Goal: Use online tool/utility: Utilize a website feature to perform a specific function

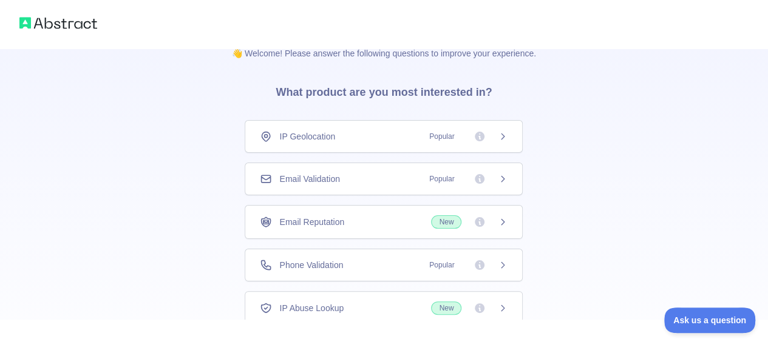
scroll to position [103, 0]
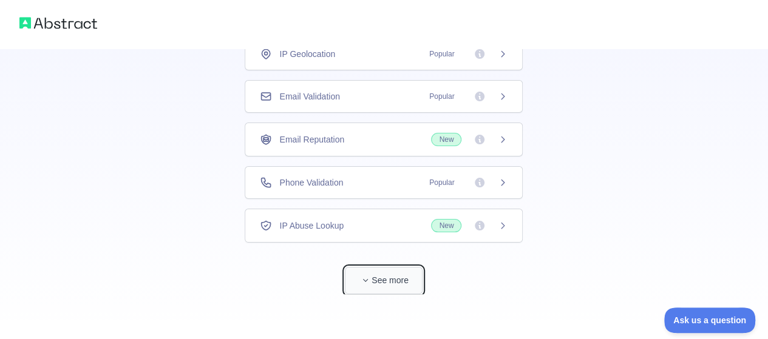
click at [397, 277] on button "See more" at bounding box center [384, 280] width 78 height 27
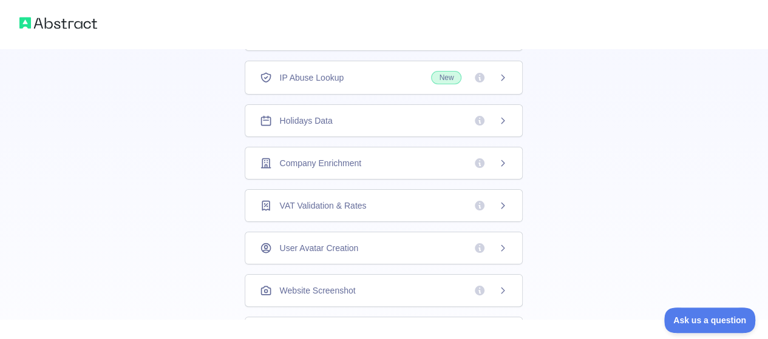
scroll to position [251, 0]
click at [322, 123] on span "Holidays Data" at bounding box center [305, 121] width 53 height 12
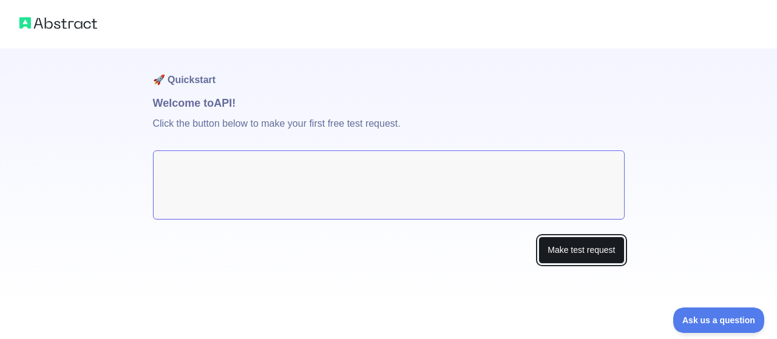
click at [581, 253] on button "Make test request" at bounding box center [582, 250] width 86 height 27
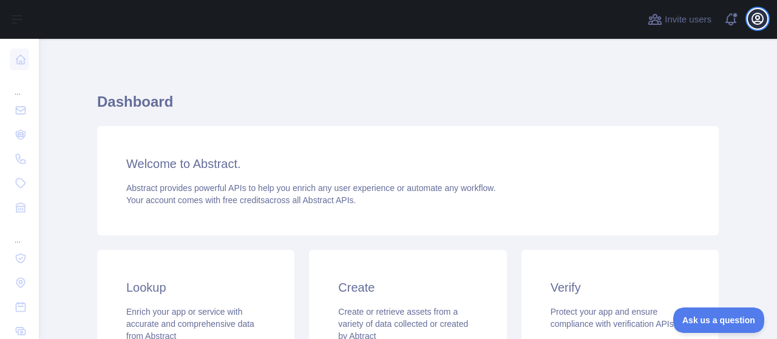
click at [760, 27] on button "Open user menu" at bounding box center [757, 18] width 19 height 19
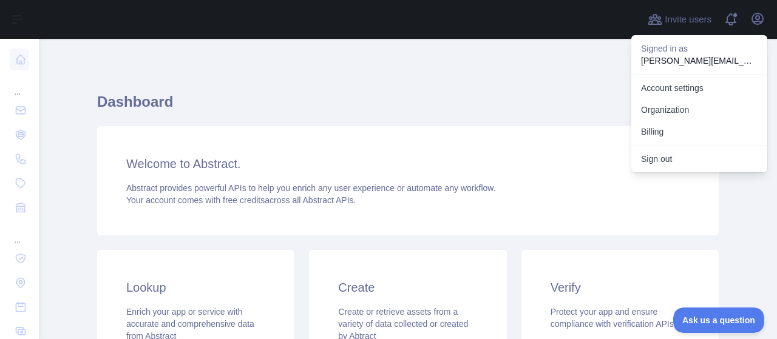
click at [349, 67] on div "Dashboard Welcome to Abstract. Abstract provides powerful APIs to help you enri…" at bounding box center [408, 322] width 622 height 566
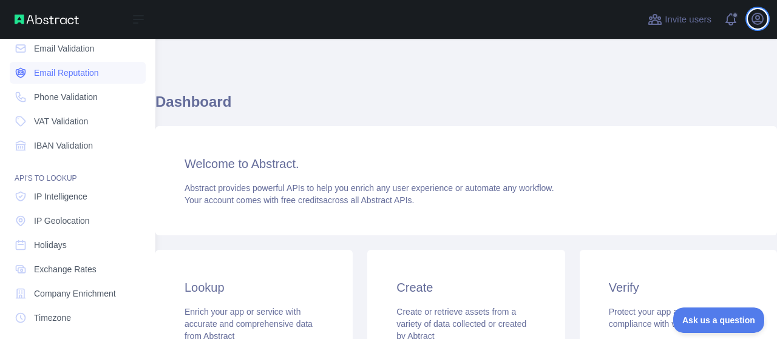
scroll to position [120, 0]
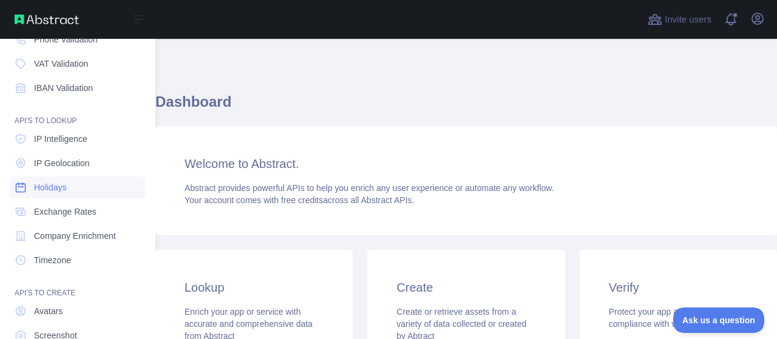
click at [50, 189] on span "Holidays" at bounding box center [50, 188] width 33 height 12
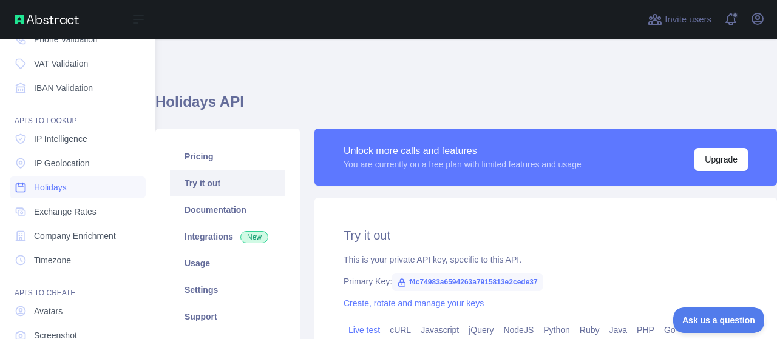
type textarea "**********"
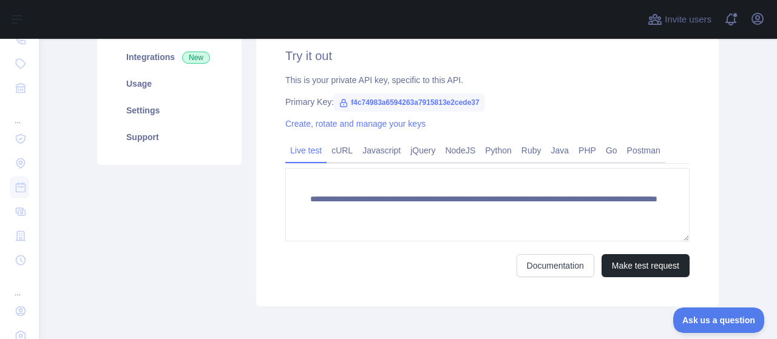
scroll to position [100, 0]
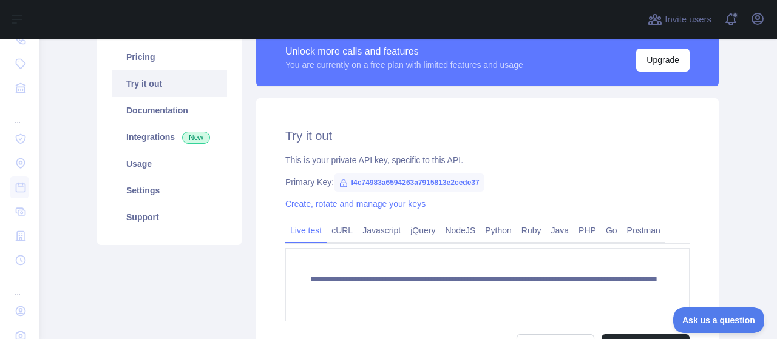
click at [341, 185] on icon at bounding box center [344, 183] width 7 height 7
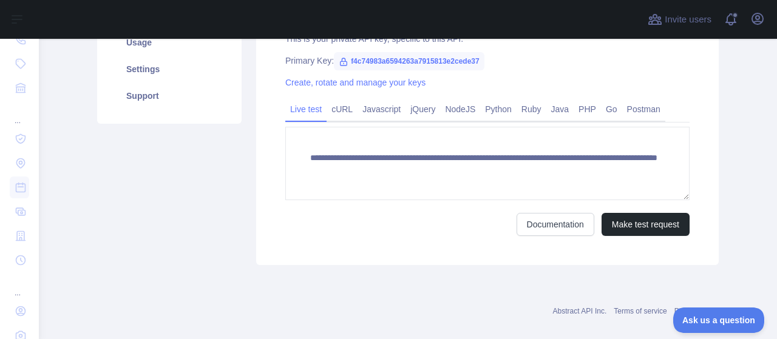
scroll to position [236, 0]
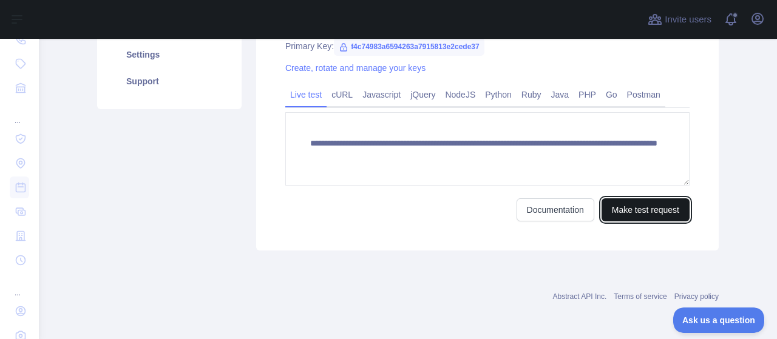
click at [633, 207] on button "Make test request" at bounding box center [646, 210] width 88 height 23
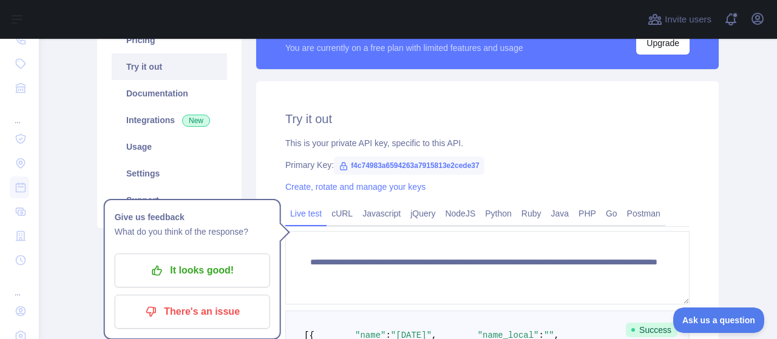
scroll to position [0, 0]
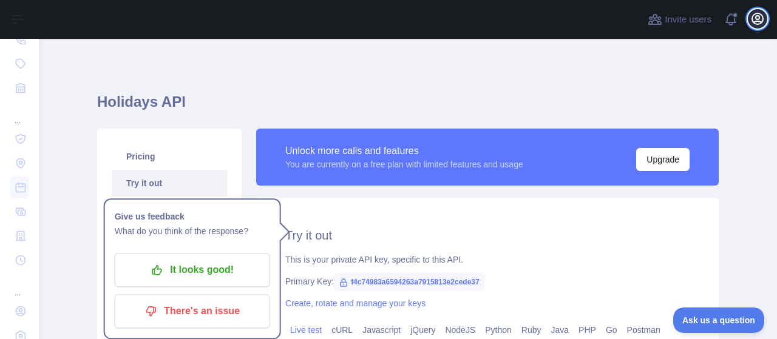
click at [752, 22] on icon "button" at bounding box center [758, 19] width 15 height 15
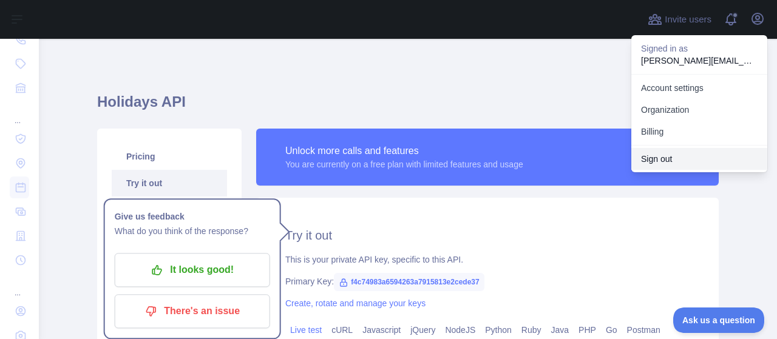
click at [671, 162] on button "Sign out" at bounding box center [699, 159] width 136 height 22
